Goal: Task Accomplishment & Management: Manage account settings

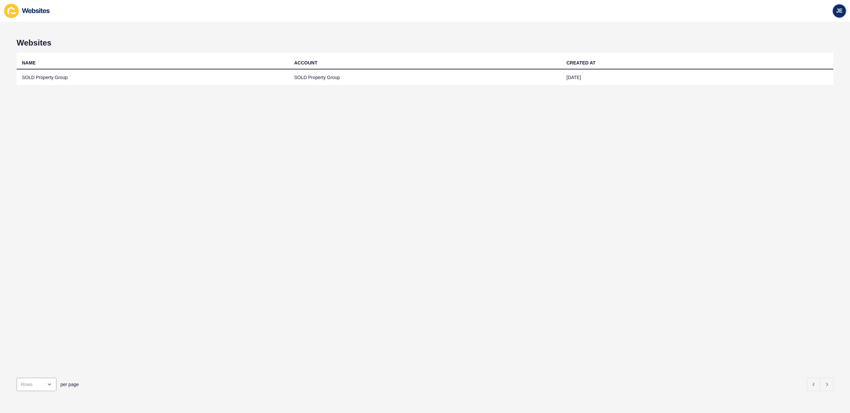
click at [836, 12] on span "JE" at bounding box center [839, 11] width 7 height 7
click at [811, 57] on link "Logout" at bounding box center [823, 55] width 49 height 15
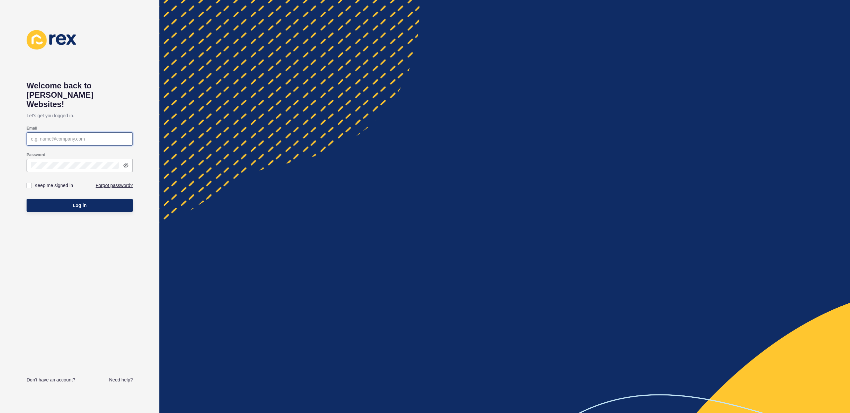
type input "[EMAIL_ADDRESS][PERSON_NAME][DOMAIN_NAME]"
click at [82, 202] on span "Log in" at bounding box center [80, 205] width 14 height 7
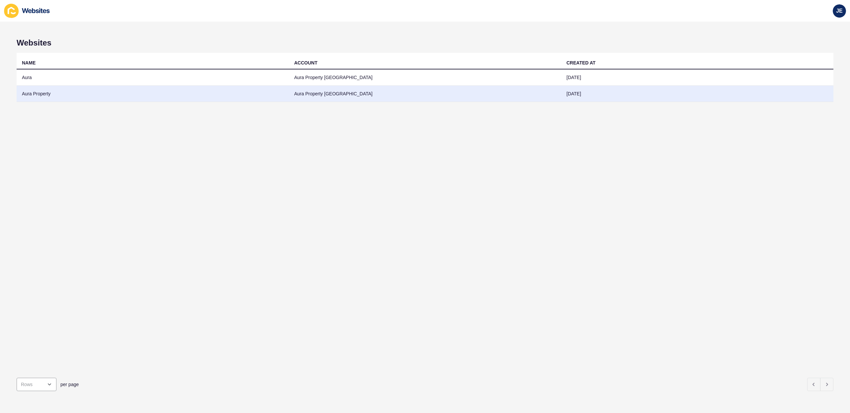
click at [112, 94] on td "Aura Property" at bounding box center [153, 94] width 272 height 16
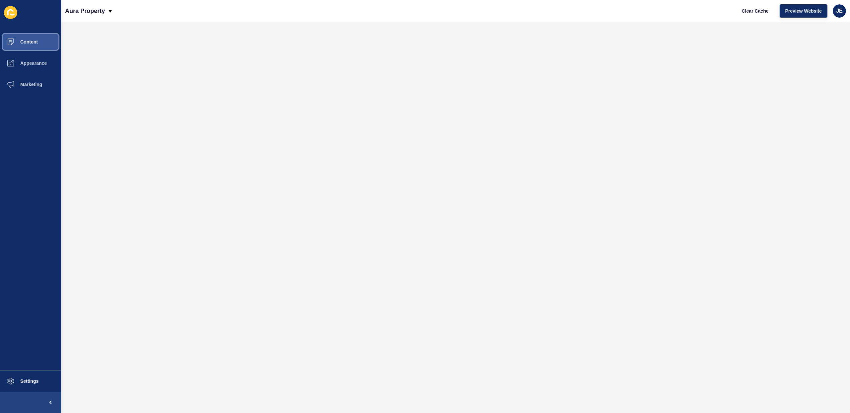
click at [35, 38] on button "Content" at bounding box center [30, 41] width 61 height 21
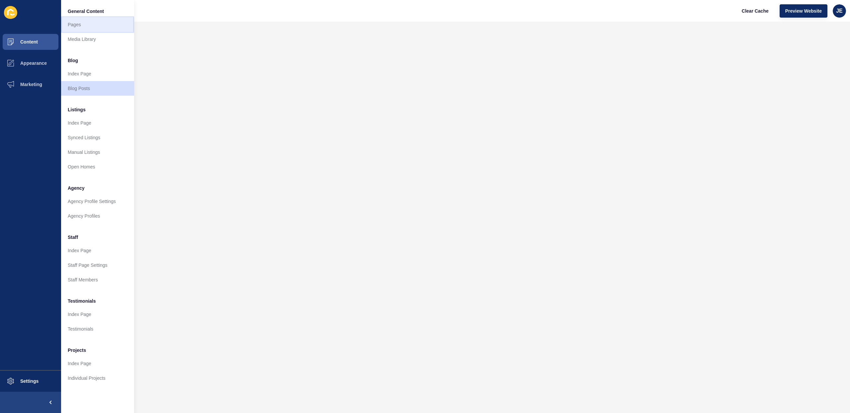
click at [83, 23] on link "Pages" at bounding box center [97, 24] width 73 height 15
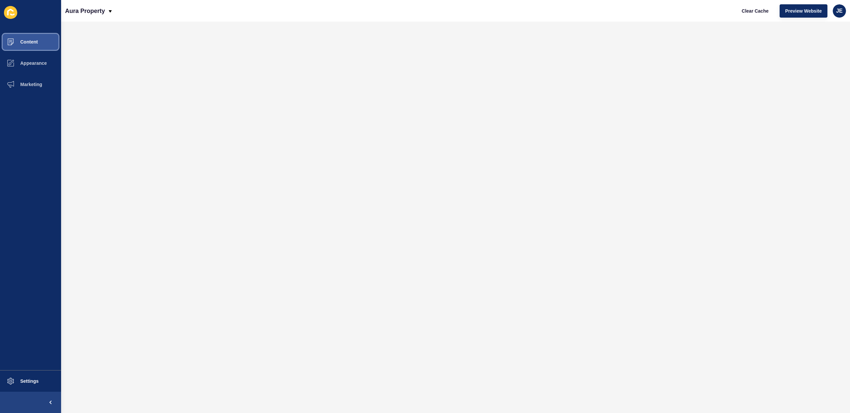
click at [35, 46] on button "Content" at bounding box center [30, 41] width 61 height 21
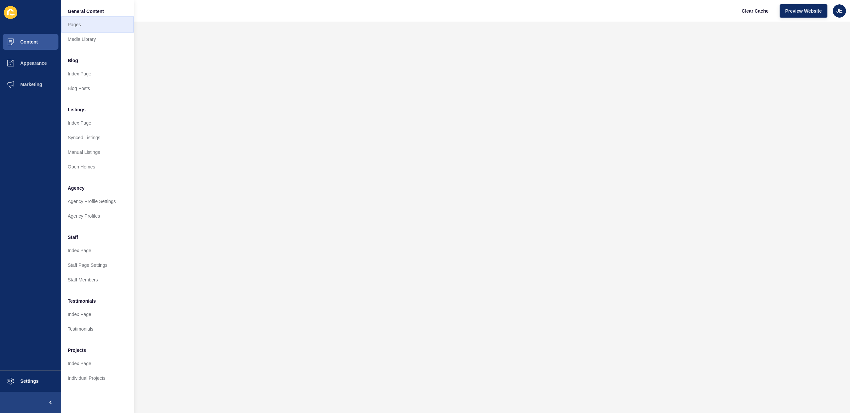
click at [78, 29] on link "Pages" at bounding box center [97, 24] width 73 height 15
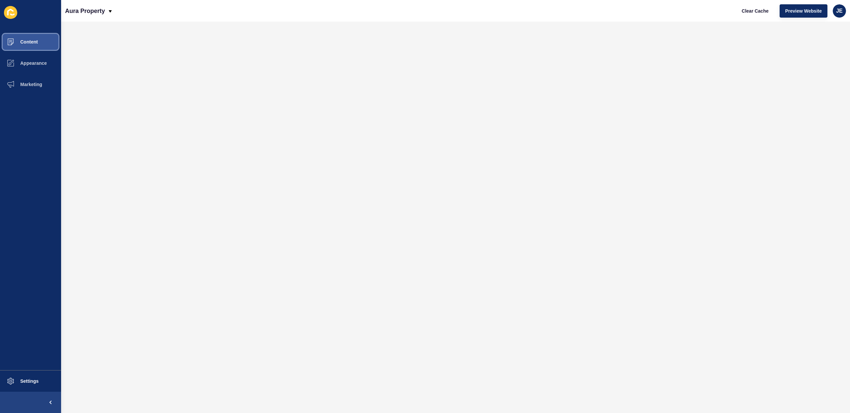
click at [30, 42] on span "Content" at bounding box center [18, 41] width 39 height 5
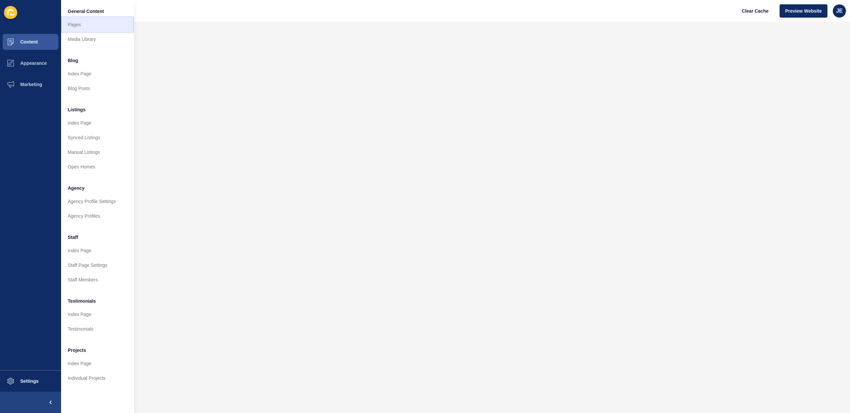
click at [87, 30] on link "Pages" at bounding box center [97, 24] width 73 height 15
